Goal: Information Seeking & Learning: Learn about a topic

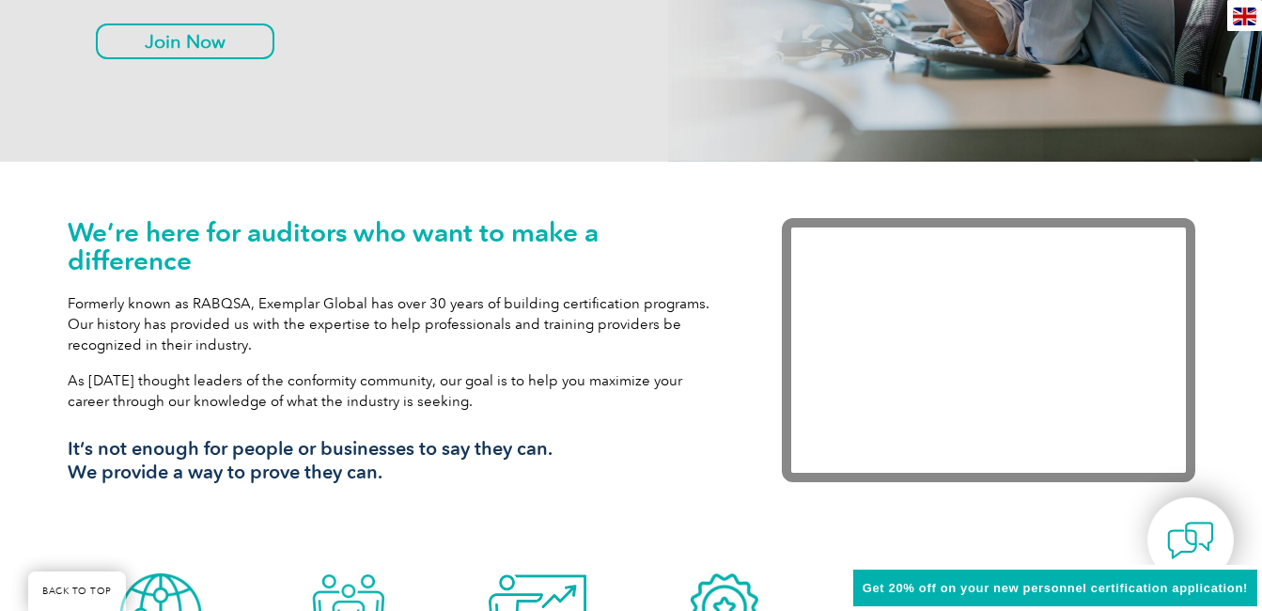
scroll to position [470, 0]
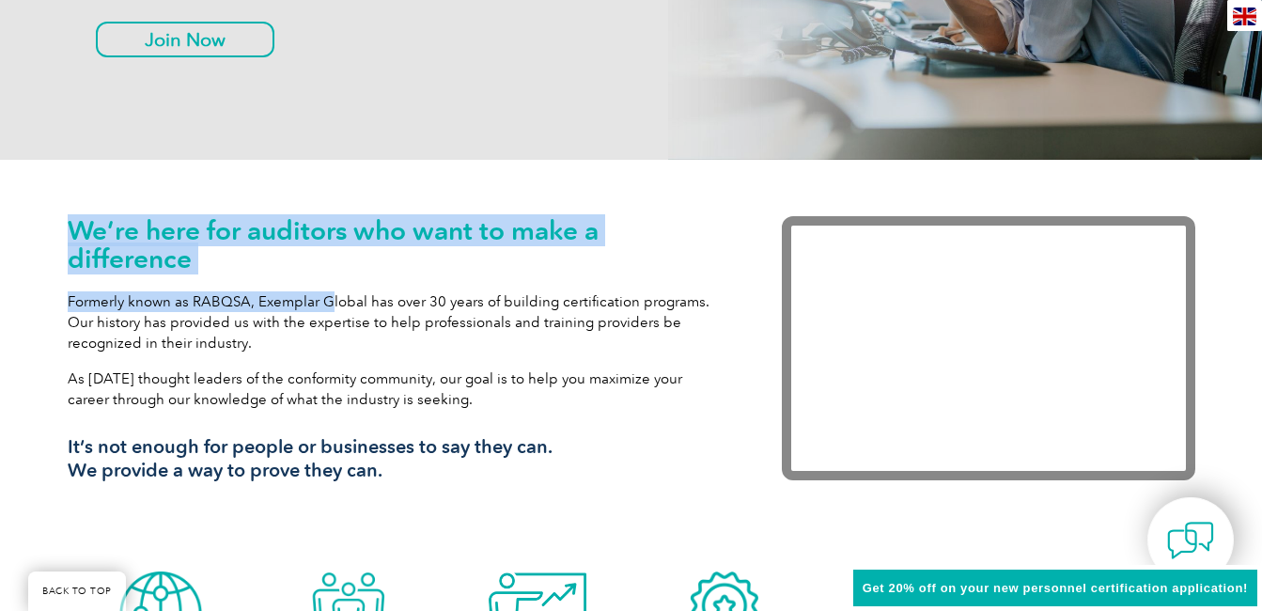
drag, startPoint x: 69, startPoint y: 235, endPoint x: 330, endPoint y: 277, distance: 264.7
click at [330, 277] on div "We’re here for auditors who want to make a difference Formerly known as RABQSA,…" at bounding box center [631, 361] width 1262 height 402
drag, startPoint x: 330, startPoint y: 277, endPoint x: 280, endPoint y: 270, distance: 50.4
click at [280, 270] on h1 "We’re here for auditors who want to make a difference" at bounding box center [397, 244] width 658 height 56
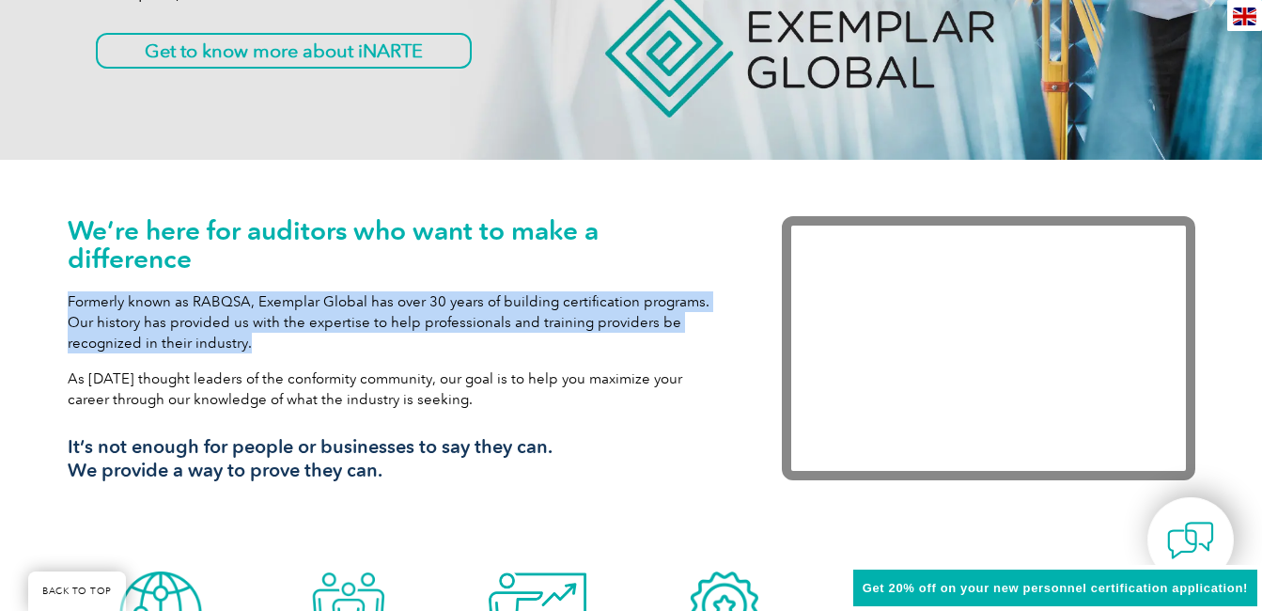
drag, startPoint x: 68, startPoint y: 296, endPoint x: 298, endPoint y: 336, distance: 233.8
click at [298, 336] on p "Formerly known as RABQSA, Exemplar Global has over 30 years of building certifi…" at bounding box center [397, 322] width 658 height 62
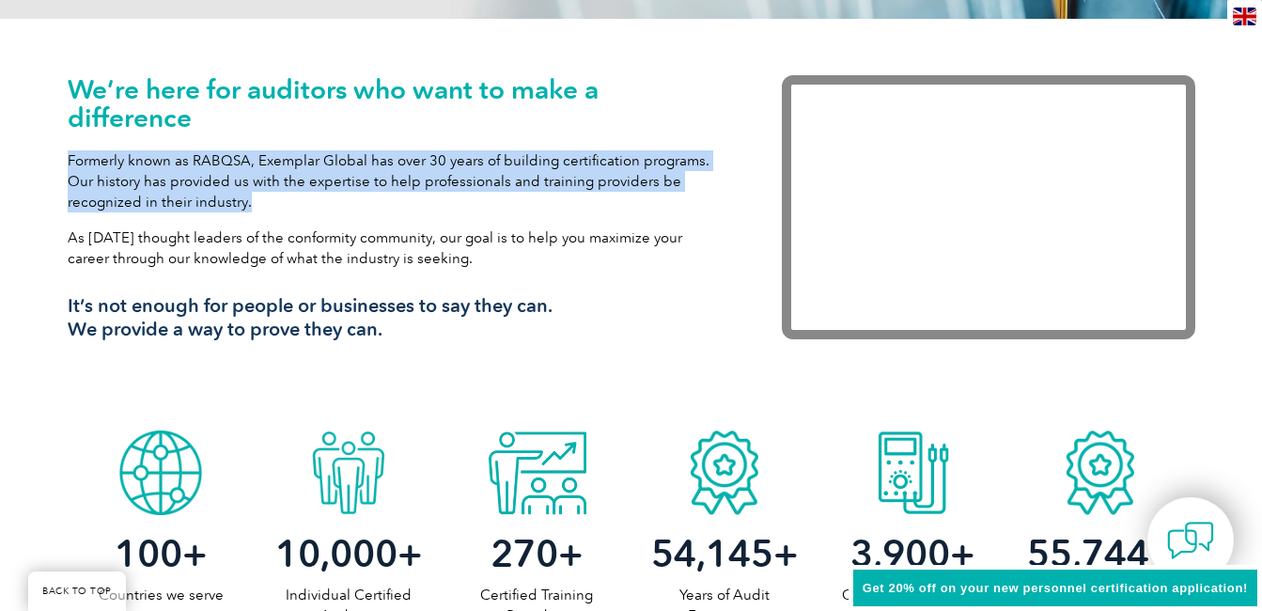
scroll to position [752, 0]
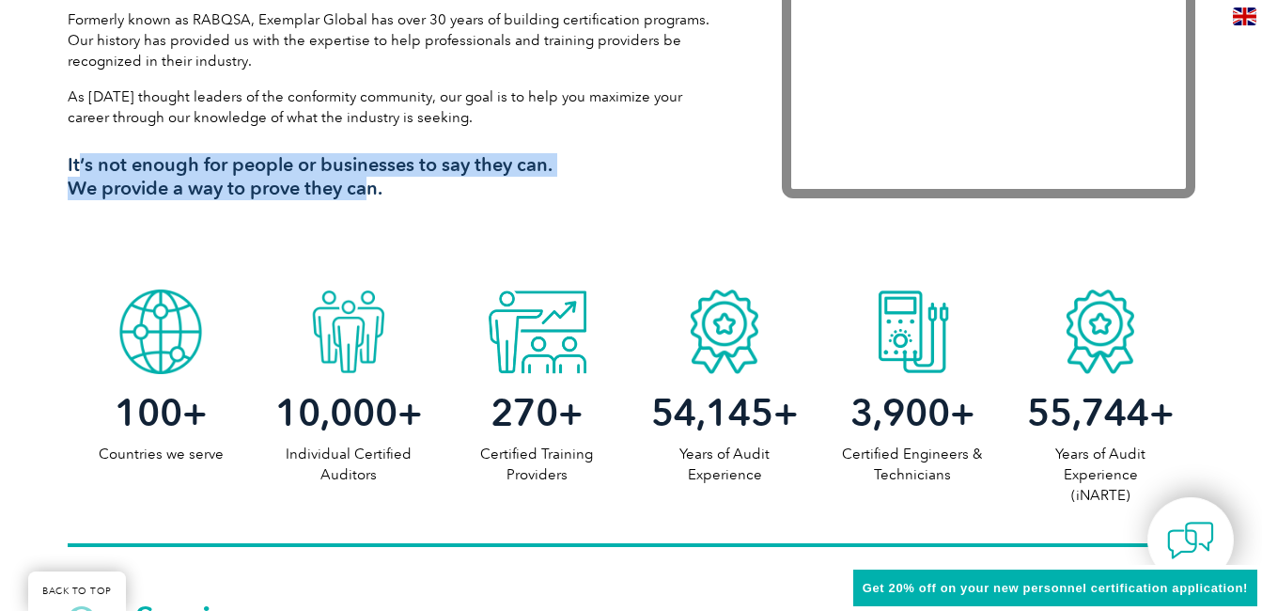
drag, startPoint x: 103, startPoint y: 166, endPoint x: 353, endPoint y: 193, distance: 251.4
click at [353, 193] on h3 "It’s not enough for people or businesses to say they can. We provide a way to p…" at bounding box center [397, 176] width 658 height 47
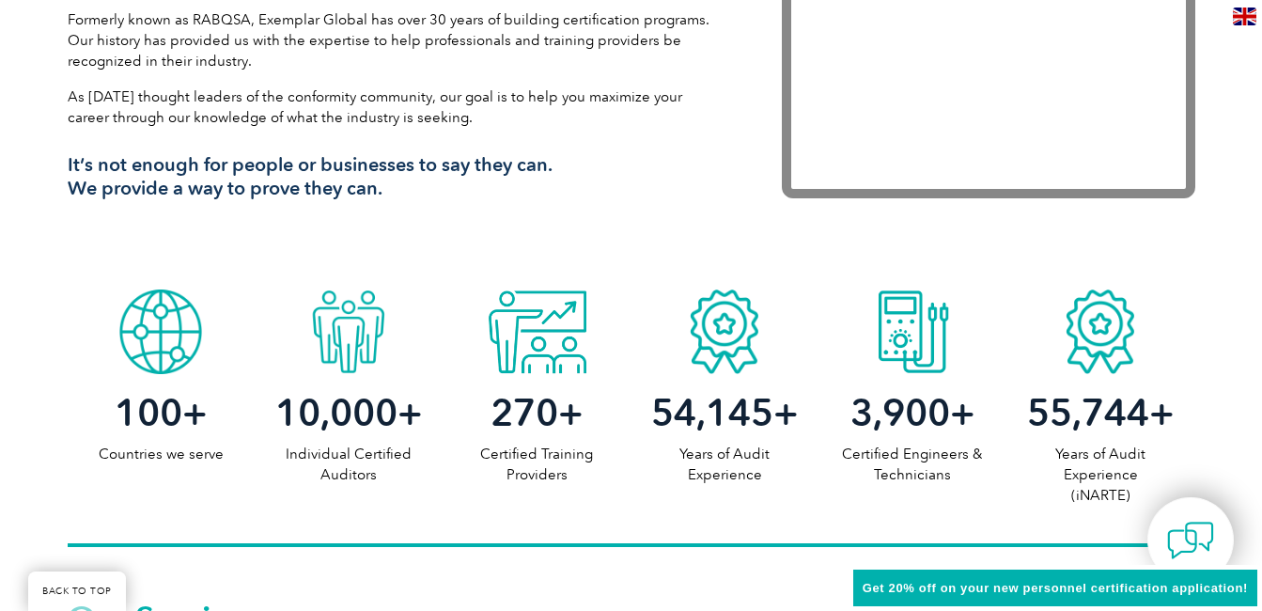
drag, startPoint x: 353, startPoint y: 193, endPoint x: 238, endPoint y: 230, distance: 121.6
click at [238, 230] on div "We’re here for auditors who want to make a difference Formerly known as RABQSA,…" at bounding box center [632, 79] width 1128 height 402
drag, startPoint x: 69, startPoint y: 166, endPoint x: 400, endPoint y: 179, distance: 332.0
click at [400, 179] on h3 "It’s not enough for people or businesses to say they can. We provide a way to p…" at bounding box center [397, 176] width 658 height 47
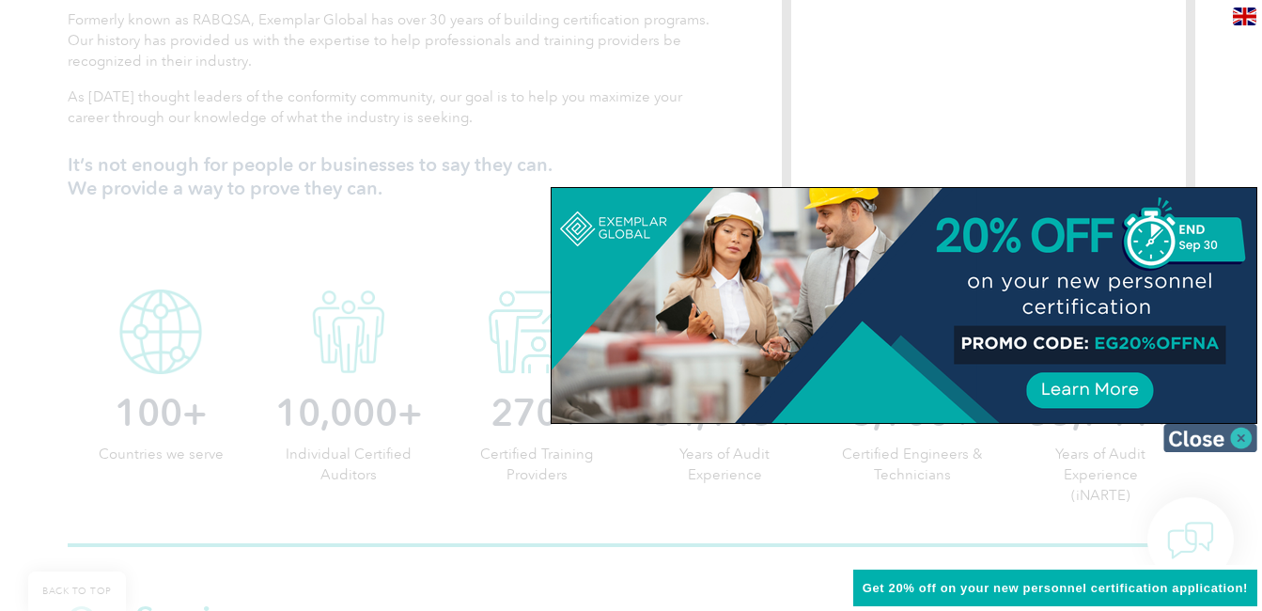
click at [1233, 442] on img at bounding box center [1210, 438] width 94 height 28
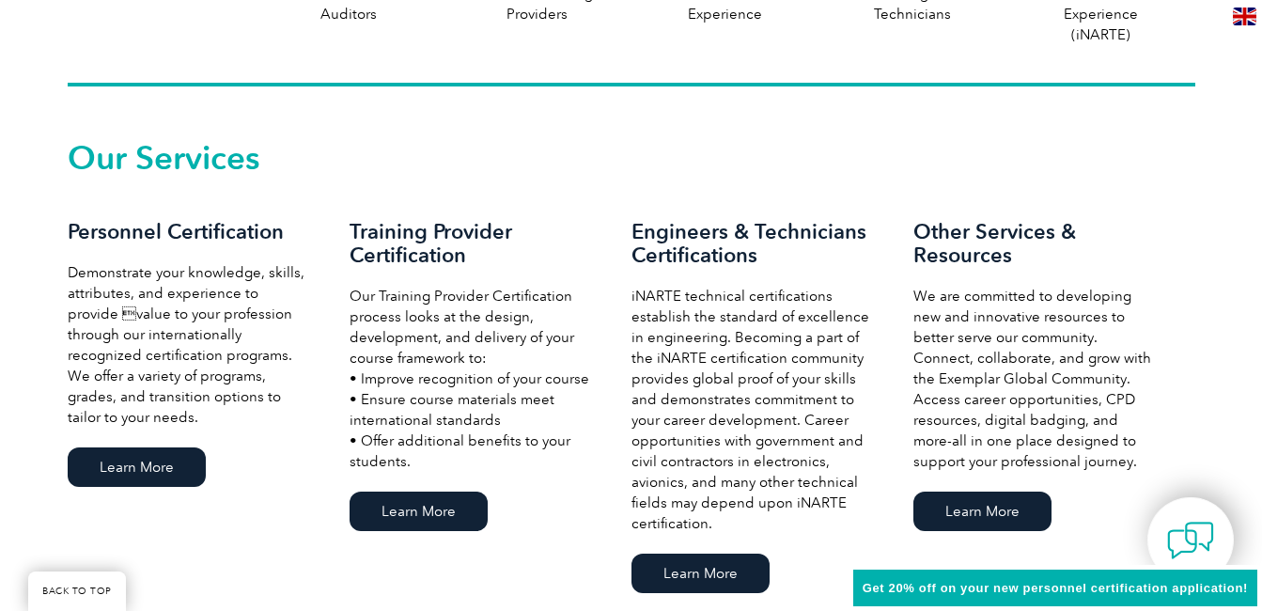
scroll to position [1316, 0]
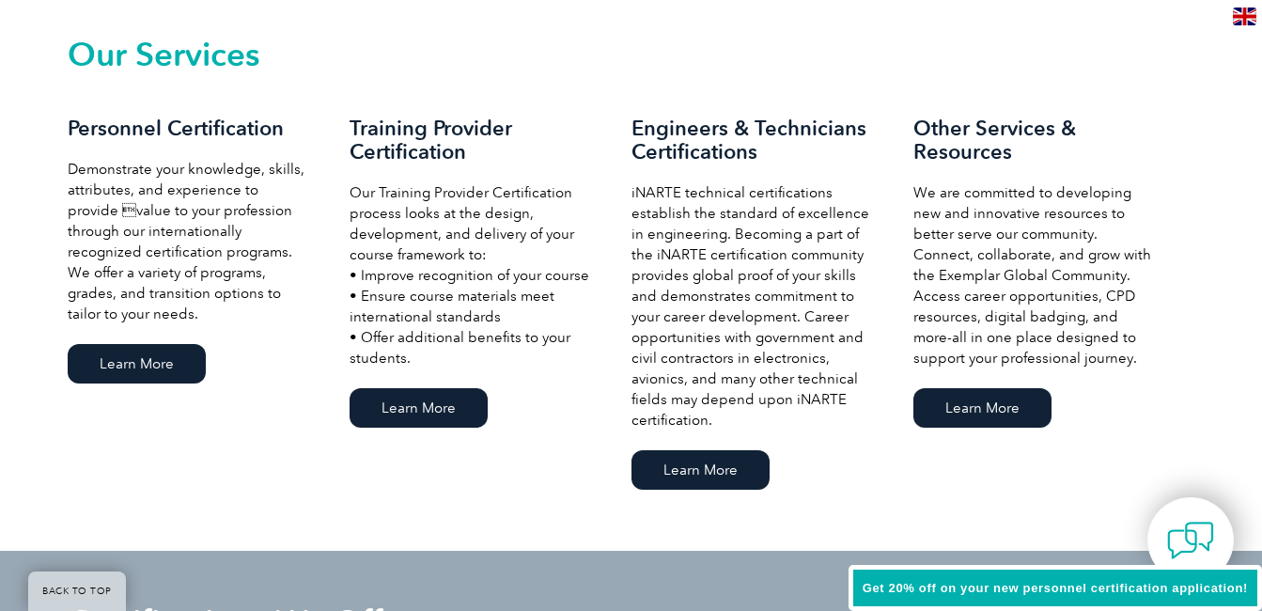
drag, startPoint x: 350, startPoint y: 195, endPoint x: 574, endPoint y: 357, distance: 276.7
click at [574, 357] on p "Our Training Provider Certification process looks at the design, development, a…" at bounding box center [472, 275] width 244 height 186
drag, startPoint x: 574, startPoint y: 357, endPoint x: 531, endPoint y: 358, distance: 43.2
click at [531, 358] on p "Our Training Provider Certification process looks at the design, development, a…" at bounding box center [472, 275] width 244 height 186
click at [434, 411] on link "Learn More" at bounding box center [419, 407] width 138 height 39
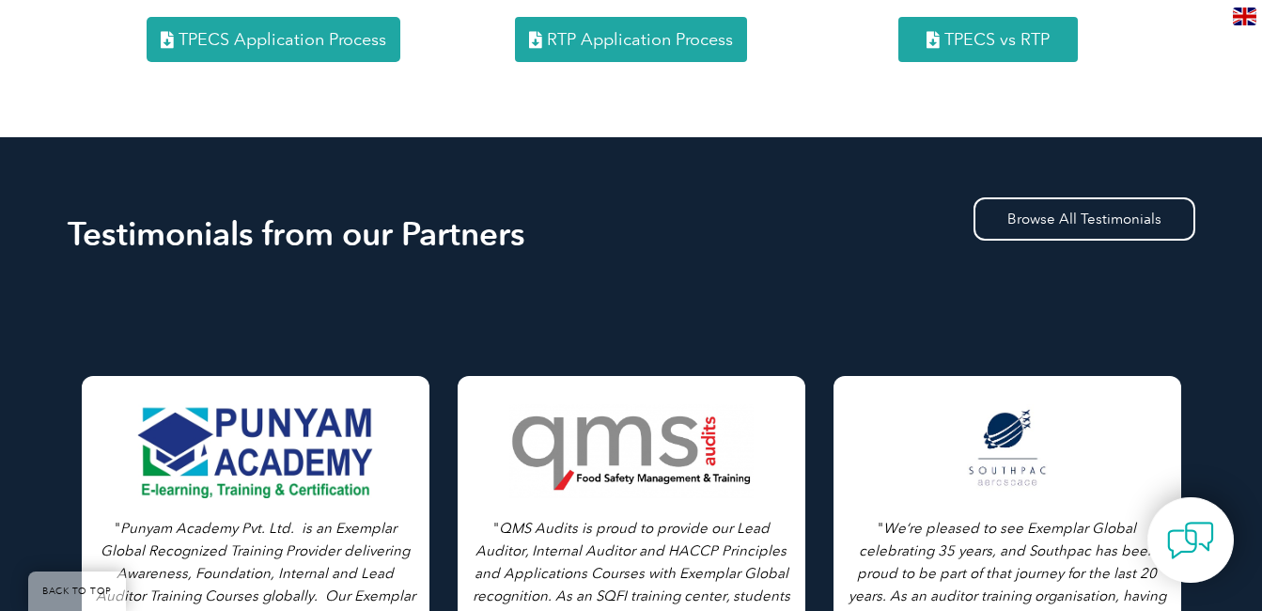
scroll to position [2631, 0]
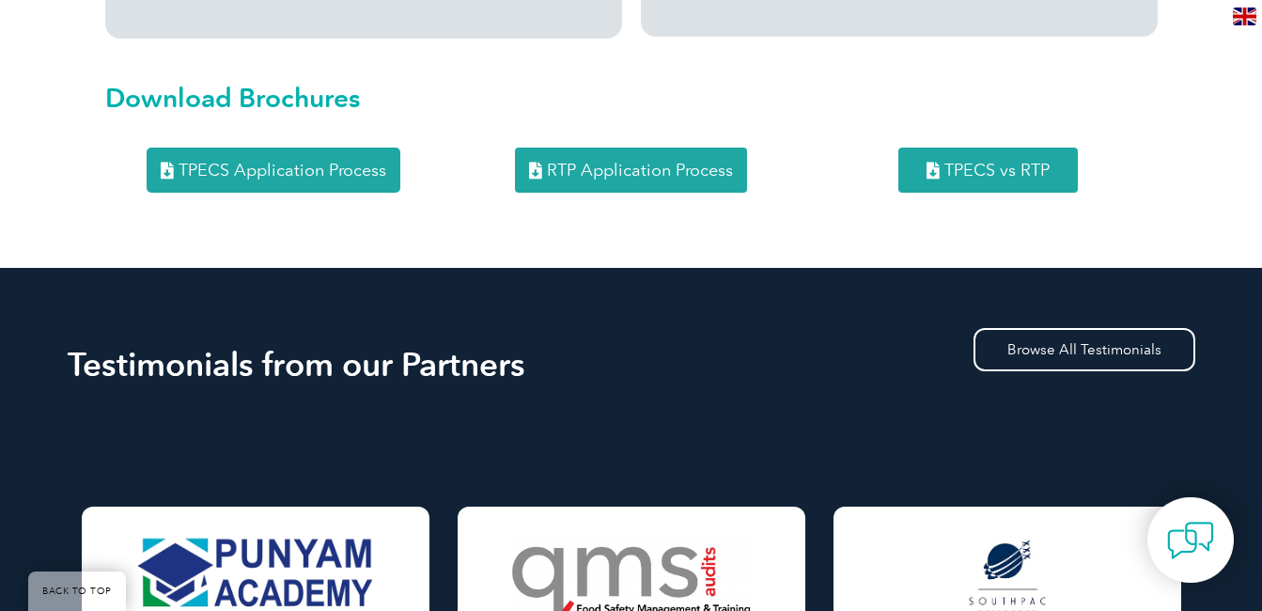
drag, startPoint x: 982, startPoint y: 121, endPoint x: 860, endPoint y: 127, distance: 122.3
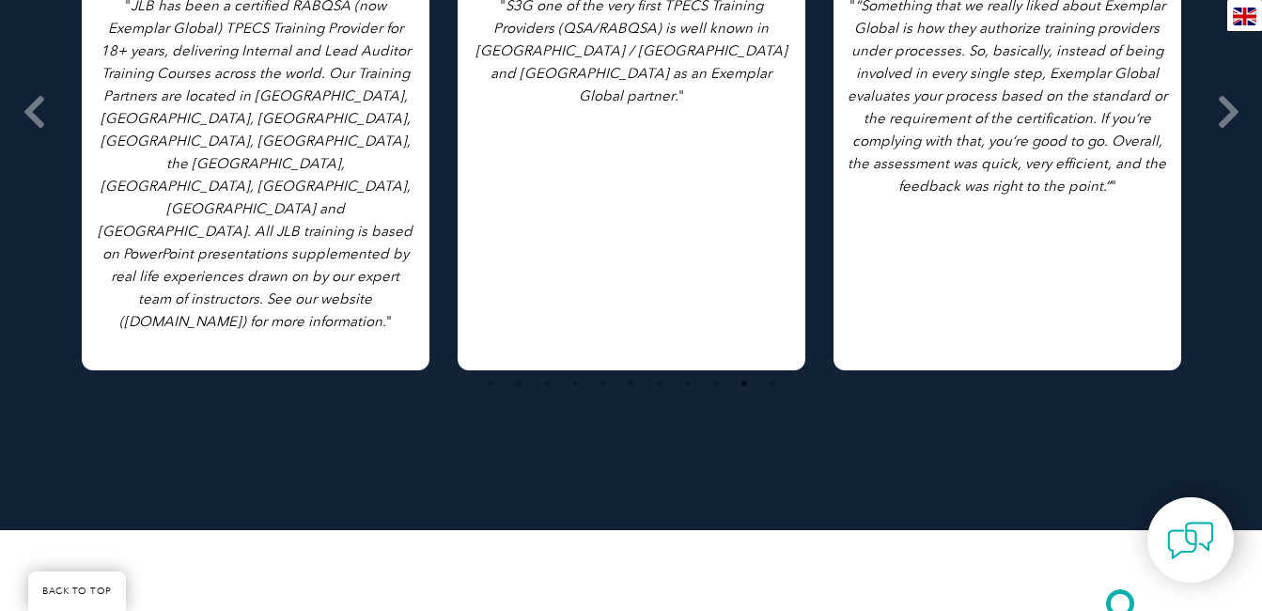
scroll to position [3383, 0]
